Goal: Find contact information: Find contact information

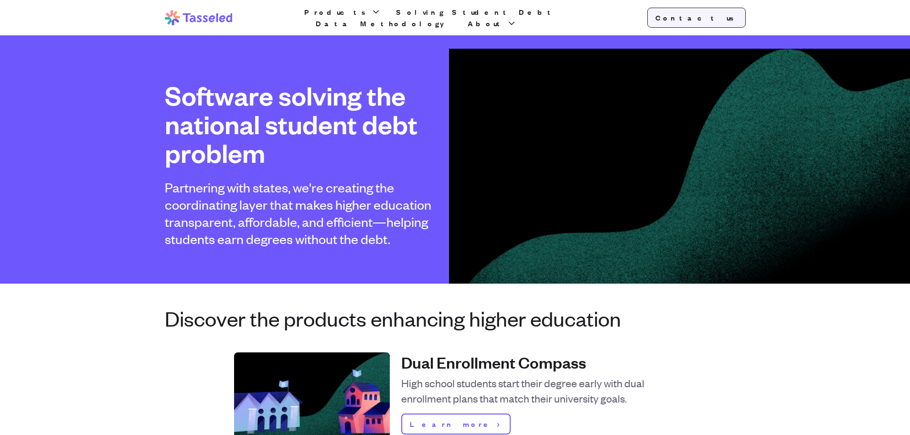
click at [722, 17] on link "Contact us" at bounding box center [696, 18] width 98 height 20
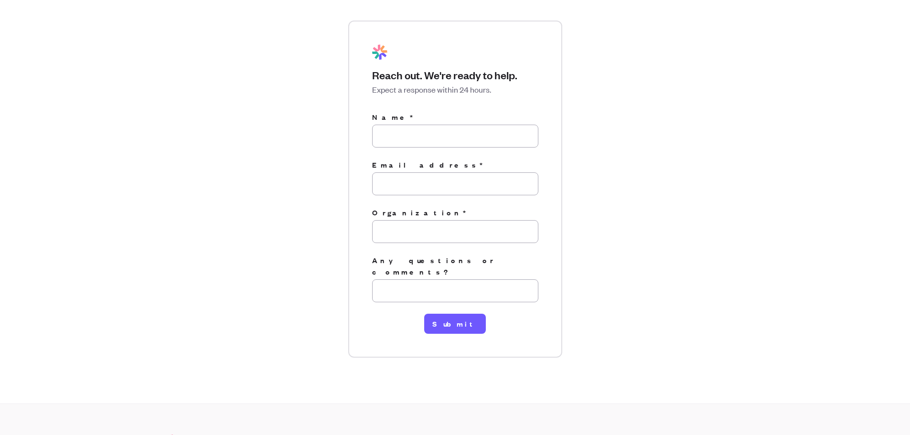
scroll to position [144, 0]
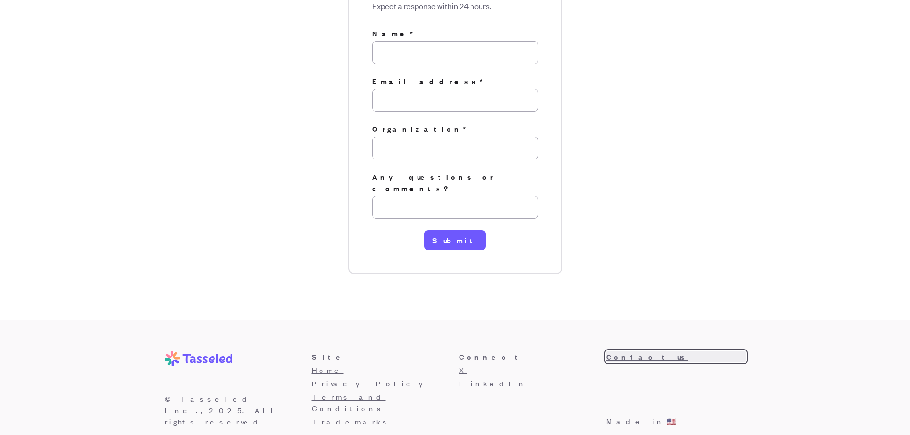
click at [630, 351] on link "Contact us" at bounding box center [675, 356] width 139 height 11
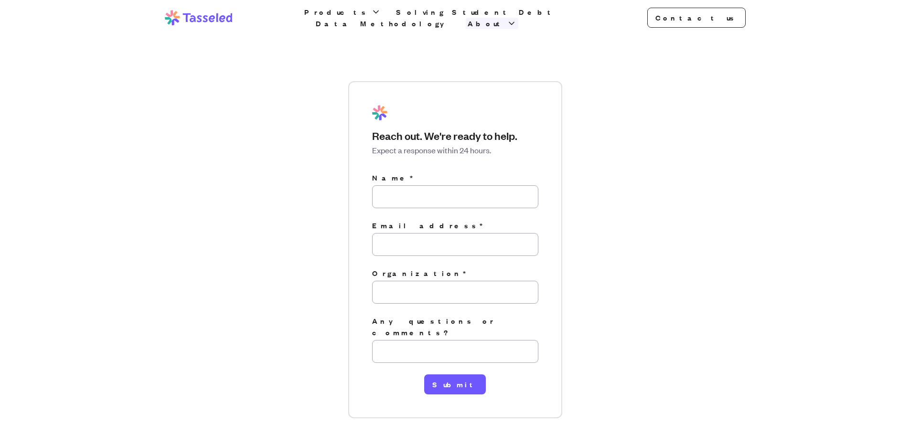
click at [516, 19] on icon "button" at bounding box center [512, 24] width 10 height 10
click at [538, 73] on link "Why we're doing this" at bounding box center [492, 80] width 92 height 31
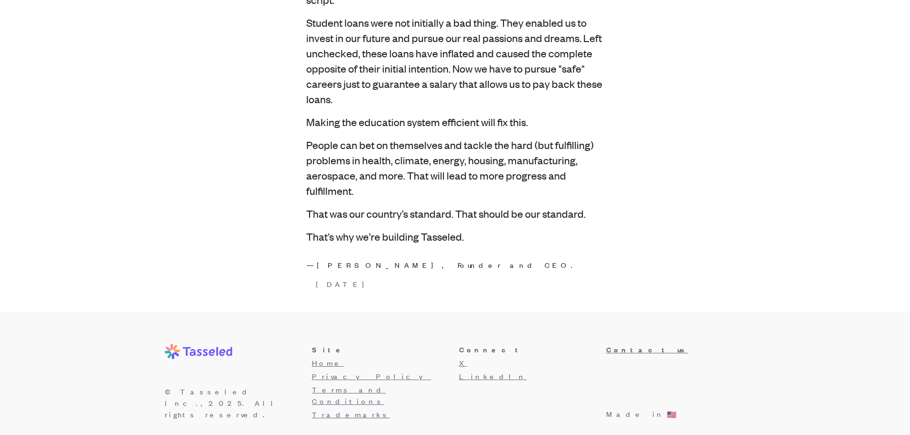
scroll to position [1859, 0]
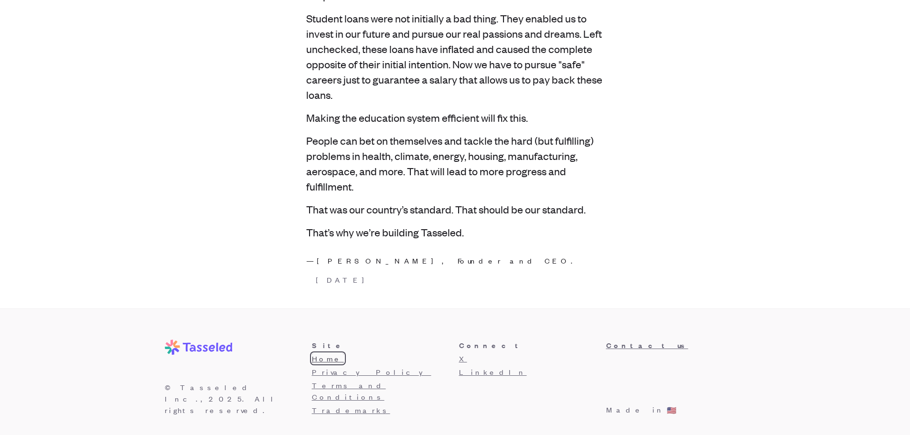
click at [322, 358] on link "Home" at bounding box center [328, 358] width 32 height 10
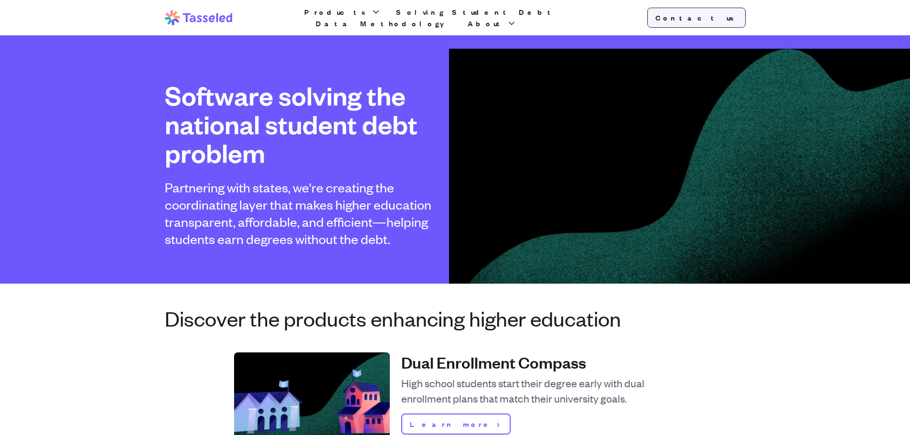
click at [717, 23] on link "Contact us" at bounding box center [696, 18] width 98 height 20
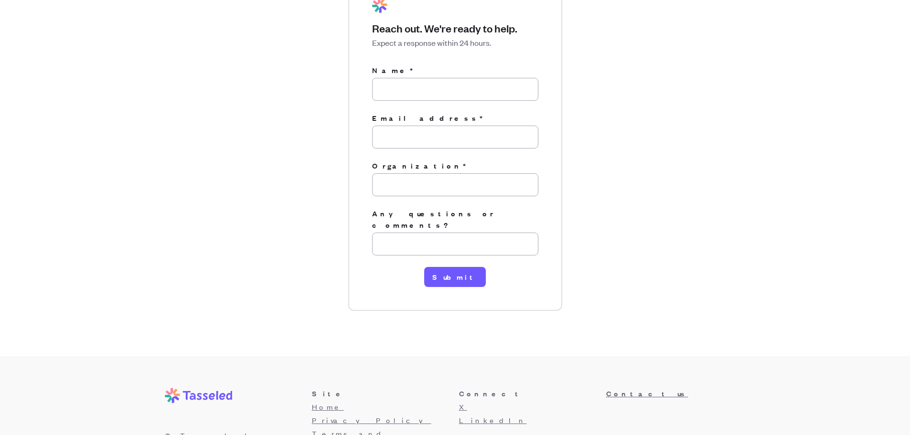
scroll to position [144, 0]
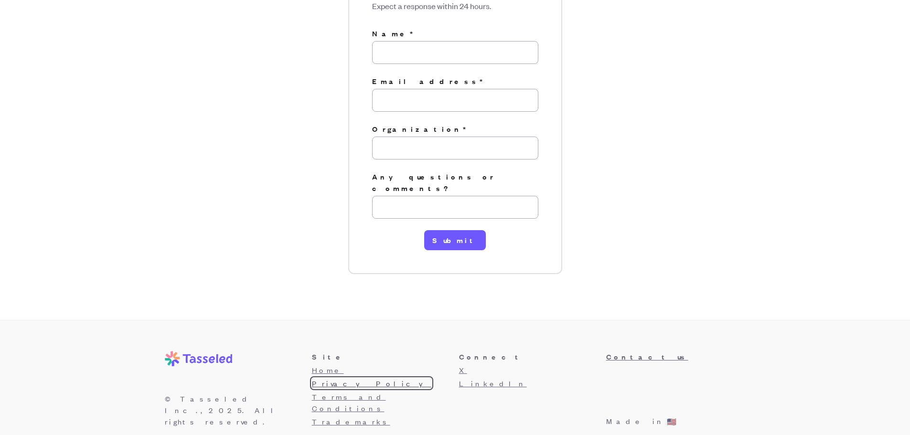
click at [338, 378] on link "Privacy Policy" at bounding box center [371, 383] width 119 height 10
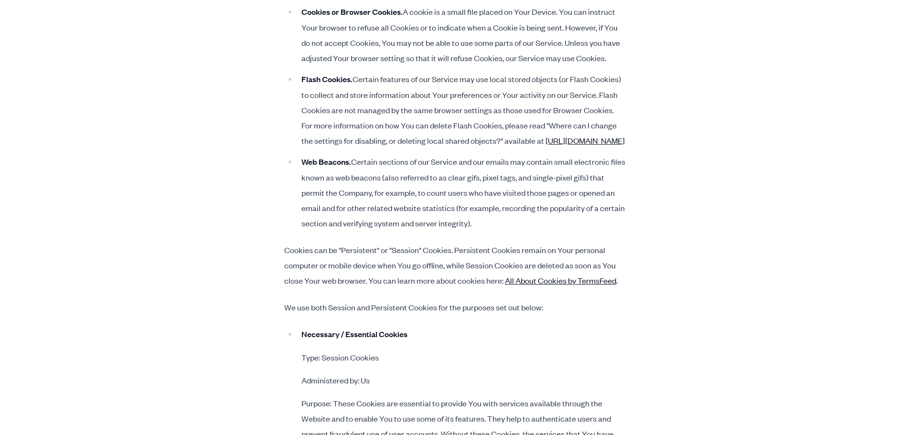
scroll to position [1958, 0]
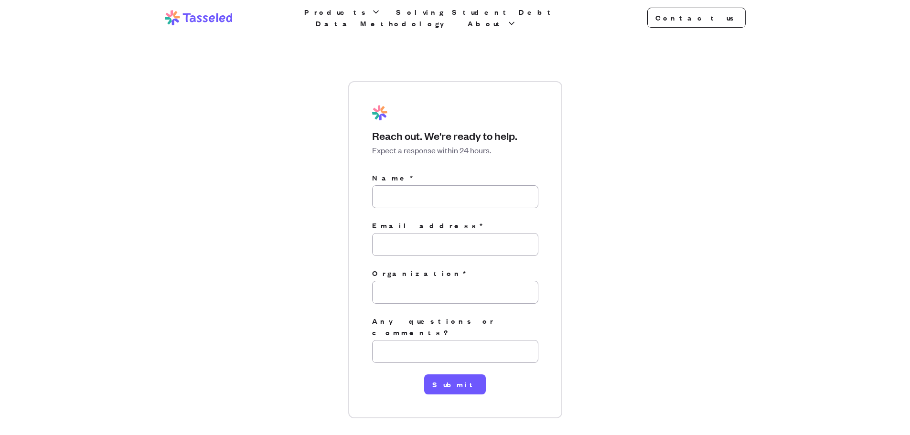
click at [205, 13] on icon at bounding box center [199, 17] width 68 height 15
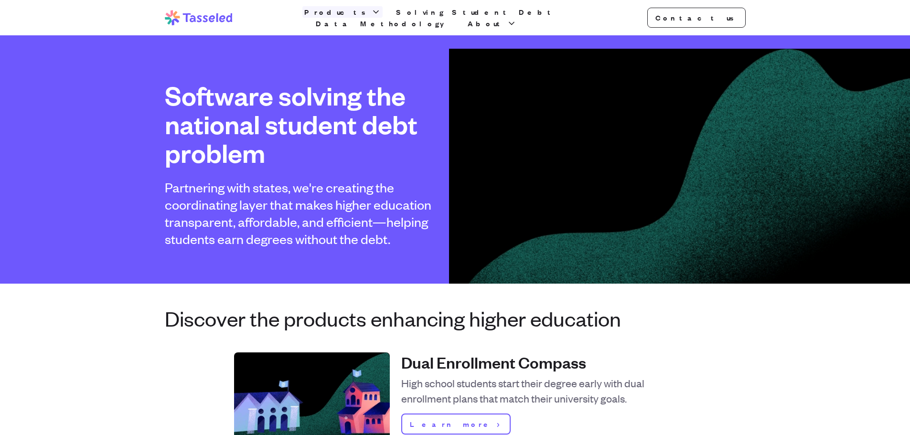
click at [371, 16] on icon "button" at bounding box center [376, 12] width 10 height 10
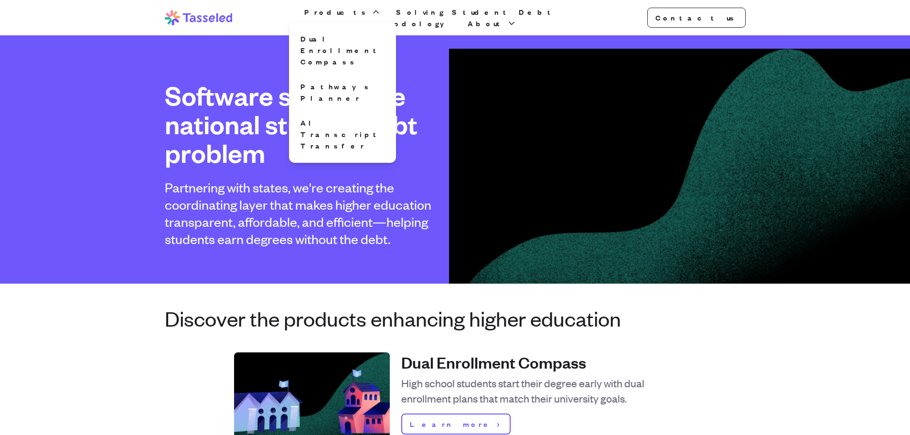
click at [771, 32] on nav "Top Tasseled Products Dual Enrollment Compass Pathways Planner AI Transcript Tr…" at bounding box center [455, 17] width 910 height 35
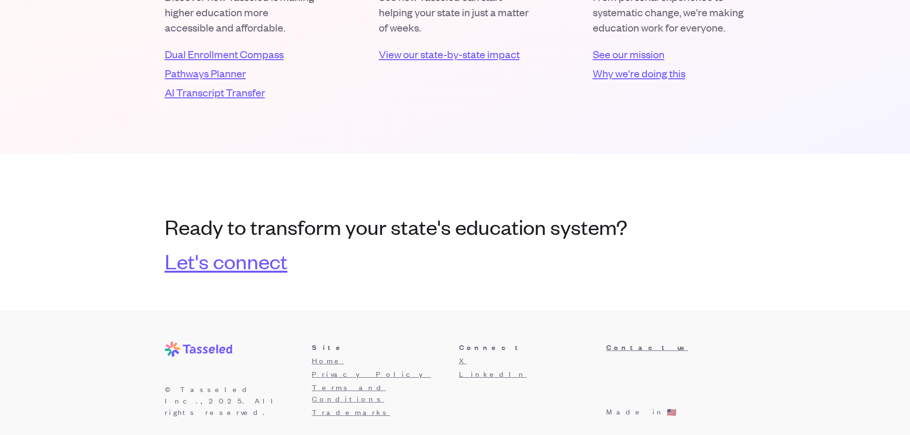
scroll to position [1969, 0]
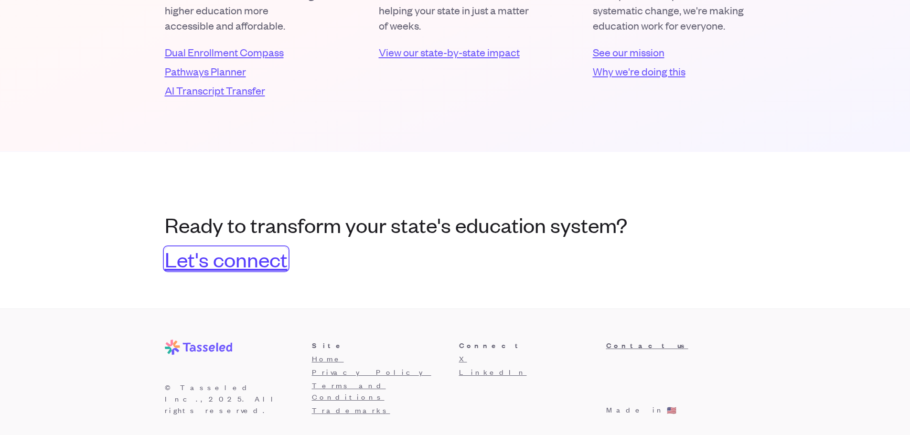
click at [249, 259] on link "Let's connect" at bounding box center [226, 258] width 123 height 23
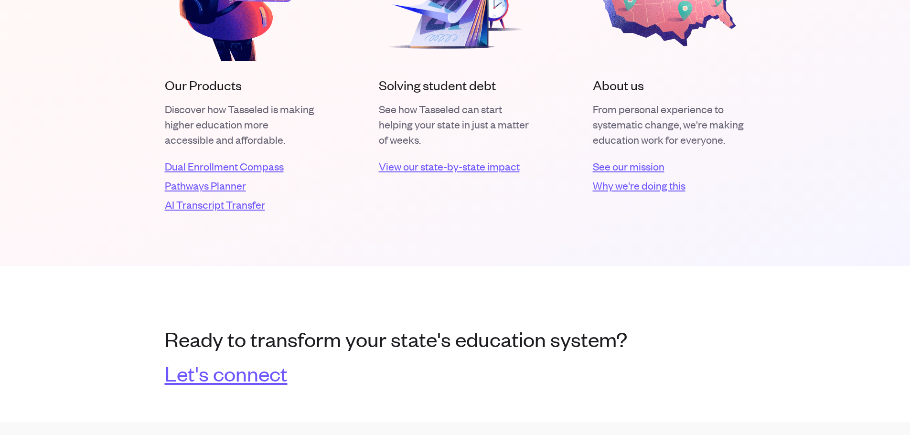
scroll to position [1969, 0]
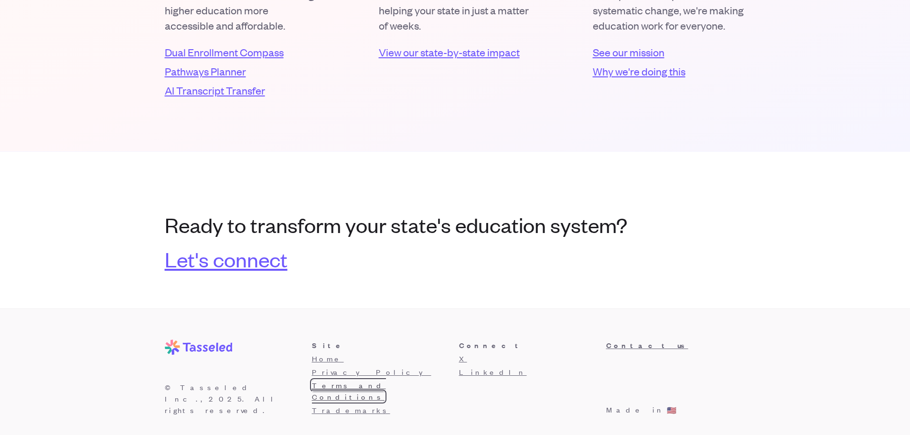
click at [333, 385] on link "Terms and Conditions" at bounding box center [349, 390] width 74 height 21
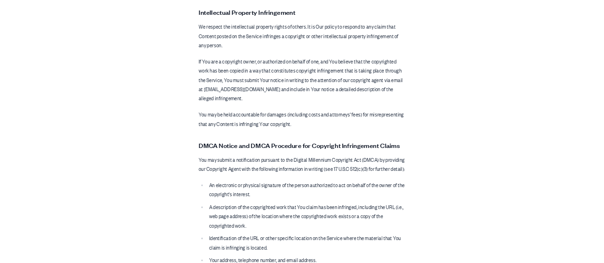
scroll to position [3157, 0]
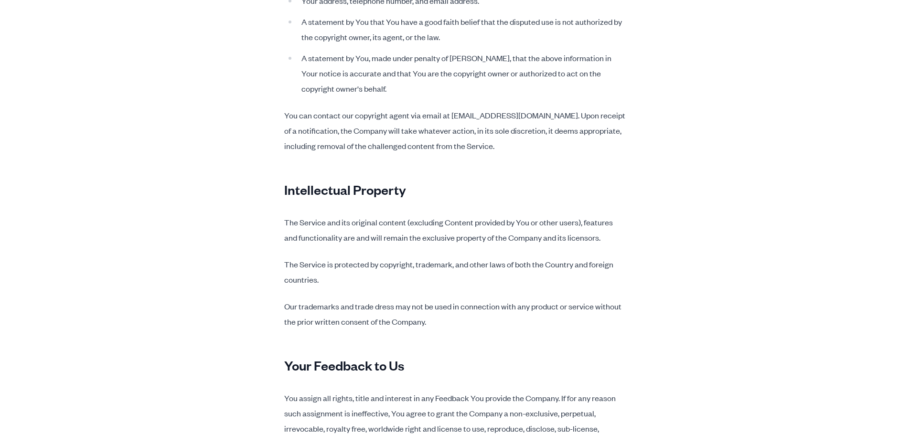
click at [530, 153] on p "You can contact our copyright agent via email at [EMAIL_ADDRESS][DOMAIN_NAME]. …" at bounding box center [455, 130] width 342 height 46
drag, startPoint x: 454, startPoint y: 214, endPoint x: 525, endPoint y: 220, distance: 71.0
click at [525, 153] on p "You can contact our copyright agent via email at [EMAIL_ADDRESS][DOMAIN_NAME]. …" at bounding box center [455, 130] width 342 height 46
copy p "[EMAIL_ADDRESS][DOMAIN_NAME]"
